Goal: Task Accomplishment & Management: Complete application form

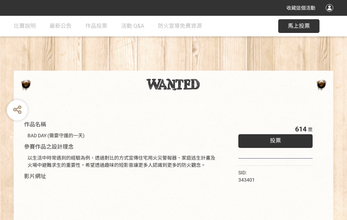
click at [330, 14] on div "收藏這個活動" at bounding box center [173, 8] width 347 height 16
click at [215, 68] on div "作品名稱 BAD DAY (需要守護的一天) 參賽作品之設計理念 以生活中時常遇到的經驗為例，透過對比的方式宣傳住宅用火災警報器、家庭逃生計畫及火場中避難求生…" at bounding box center [173, 160] width 347 height 289
click at [274, 139] on span "投票" at bounding box center [275, 141] width 11 height 7
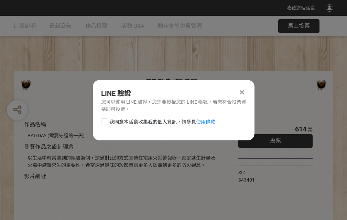
click at [104, 121] on div at bounding box center [104, 122] width 7 height 7
checkbox input "true"
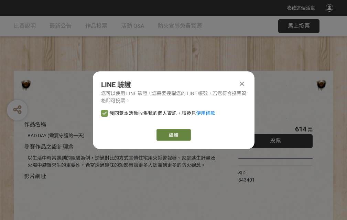
click at [173, 135] on link "繼續" at bounding box center [173, 135] width 34 height 12
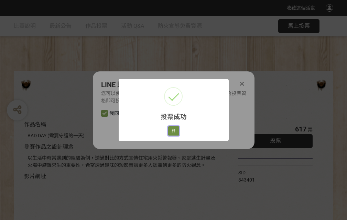
click at [172, 130] on button "好" at bounding box center [173, 132] width 11 height 10
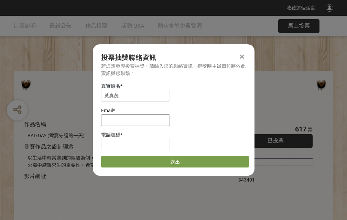
click at [138, 120] on input at bounding box center [135, 121] width 69 height 12
type input "[EMAIL_ADDRESS][DOMAIN_NAME]"
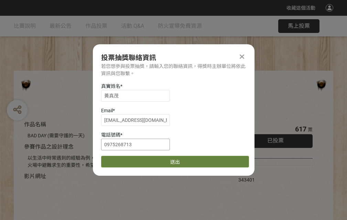
type input "0975268713"
click at [121, 160] on button "送出" at bounding box center [175, 162] width 148 height 12
